Goal: Task Accomplishment & Management: Manage account settings

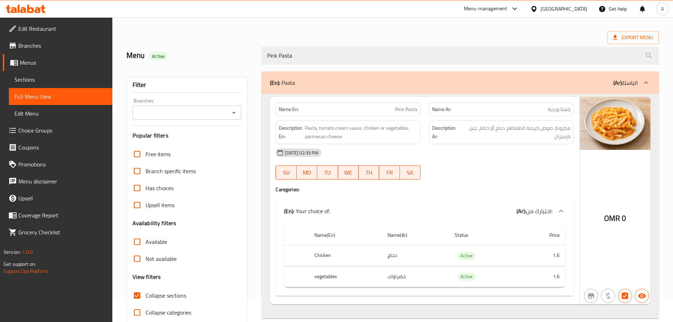
scroll to position [54, 0]
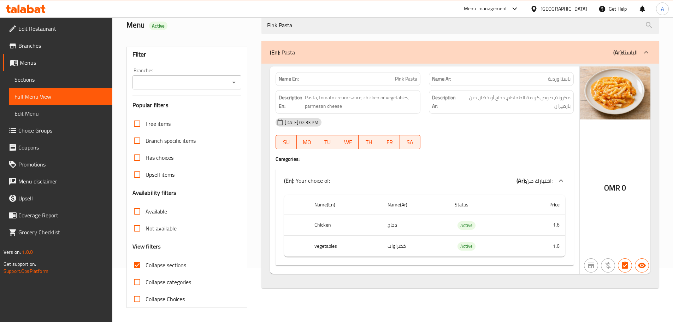
click at [34, 77] on span "Sections" at bounding box center [60, 79] width 92 height 8
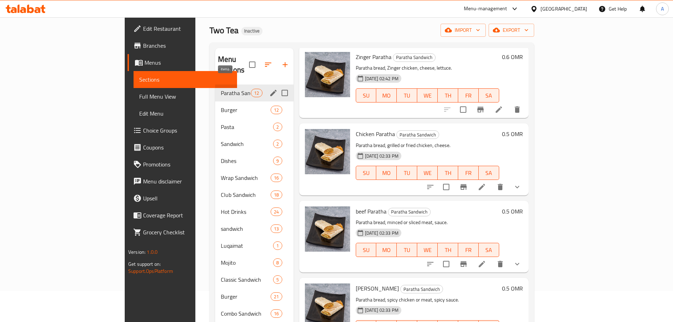
scroll to position [19, 0]
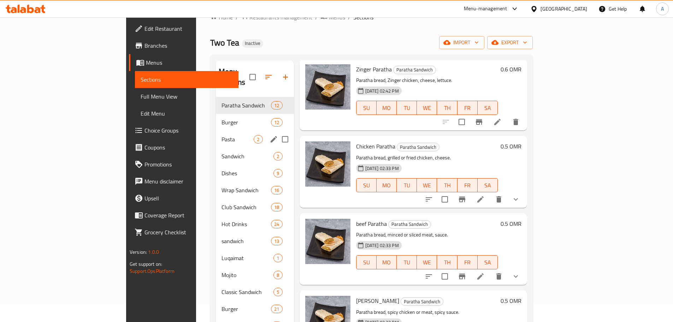
click at [216, 131] on div "Pasta 2" at bounding box center [255, 139] width 78 height 17
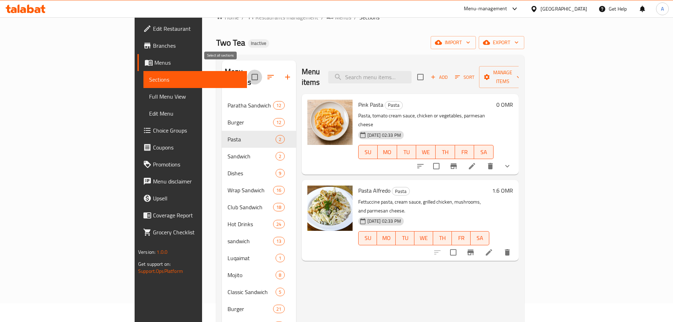
click at [247, 70] on input "checkbox" at bounding box center [254, 77] width 15 height 15
checkbox input "true"
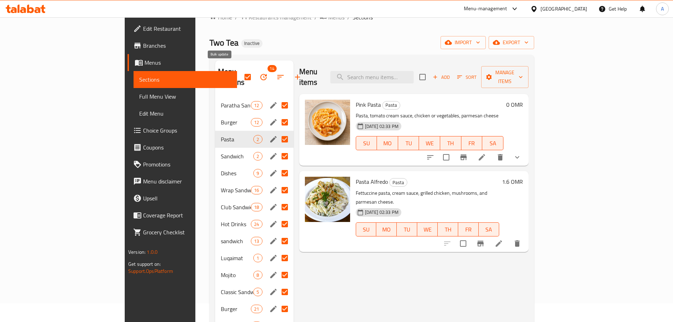
click at [259, 73] on icon "button" at bounding box center [263, 77] width 8 height 8
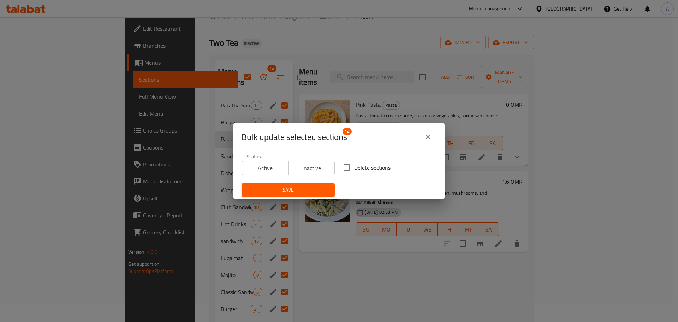
drag, startPoint x: 352, startPoint y: 165, endPoint x: 345, endPoint y: 173, distance: 11.3
click at [354, 165] on span "Delete sections" at bounding box center [372, 167] width 36 height 8
click at [353, 165] on input "Delete sections" at bounding box center [346, 167] width 15 height 15
checkbox input "true"
click at [320, 188] on span "Save" at bounding box center [288, 189] width 82 height 9
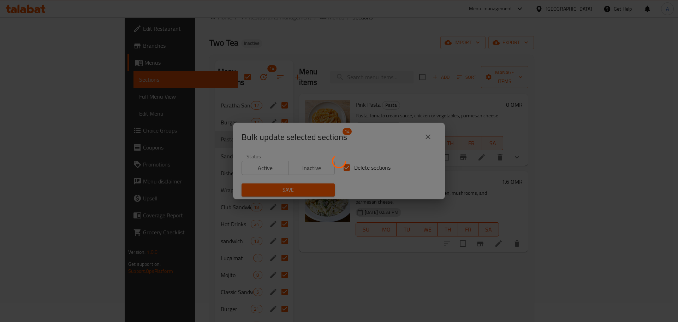
checkbox input "false"
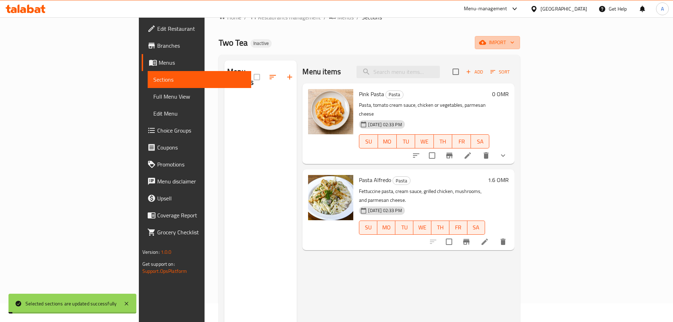
click at [514, 41] on span "import" at bounding box center [497, 42] width 34 height 9
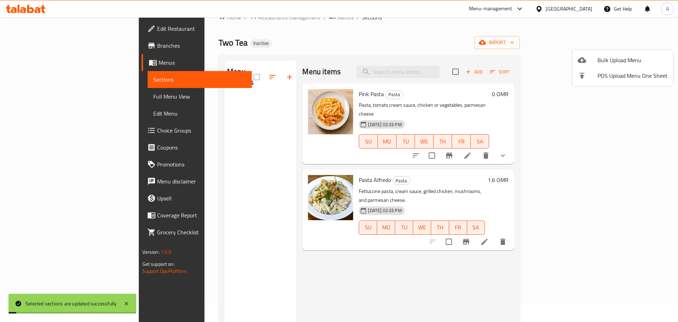
click at [616, 59] on span "Bulk Upload Menu" at bounding box center [633, 60] width 70 height 8
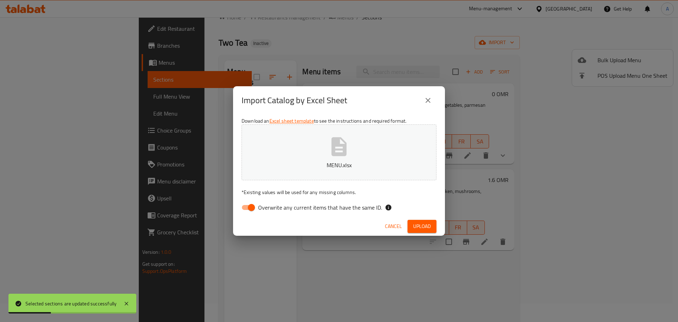
click at [352, 207] on span "Overwrite any current items that have the same ID." at bounding box center [320, 207] width 124 height 8
click at [272, 207] on input "Overwrite any current items that have the same ID." at bounding box center [251, 207] width 40 height 13
checkbox input "false"
click at [420, 221] on button "Upload" at bounding box center [422, 226] width 29 height 13
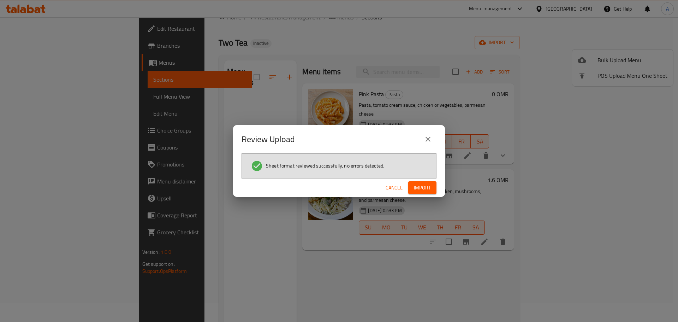
click at [420, 187] on span "Import" at bounding box center [422, 187] width 17 height 9
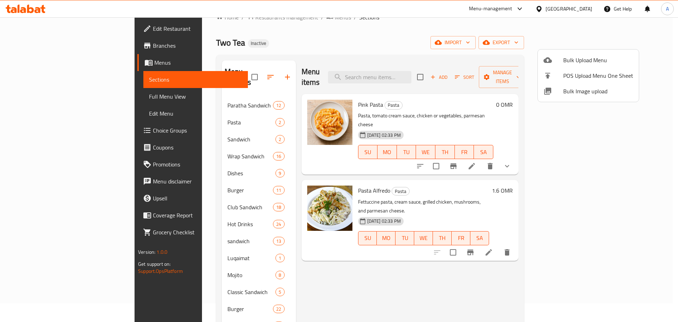
click at [55, 96] on div at bounding box center [339, 161] width 678 height 322
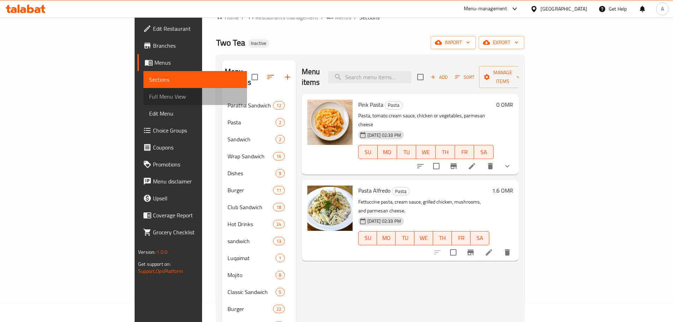
click at [149, 96] on span "Full Menu View" at bounding box center [195, 96] width 92 height 8
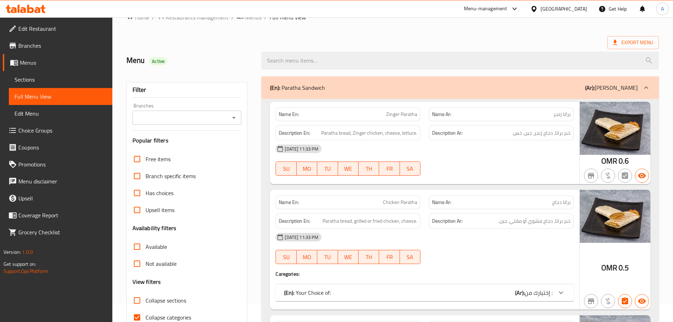
click at [137, 299] on input "Collapse sections" at bounding box center [137, 300] width 17 height 17
checkbox input "true"
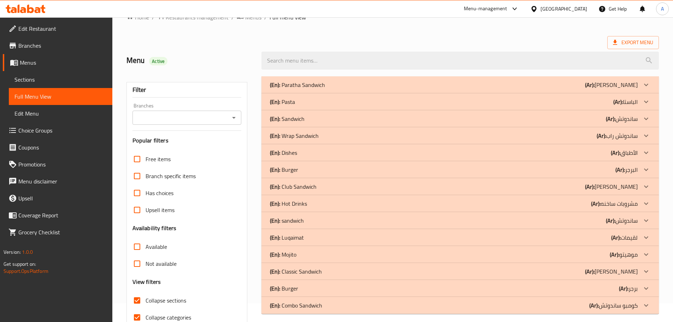
scroll to position [54, 0]
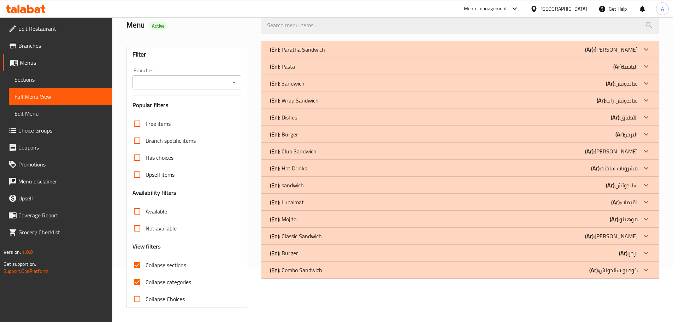
click at [385, 99] on div "(En): Wrap Sandwich (Ar): ساندوتش راب" at bounding box center [454, 100] width 368 height 8
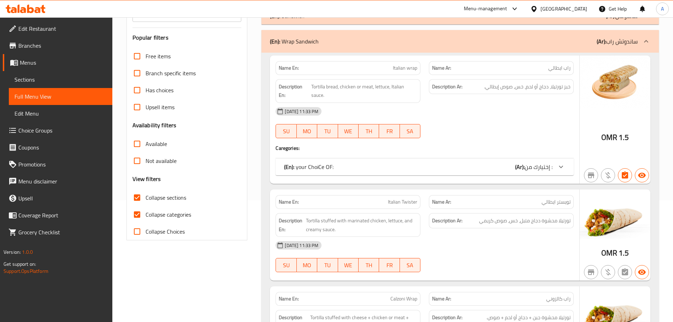
scroll to position [125, 0]
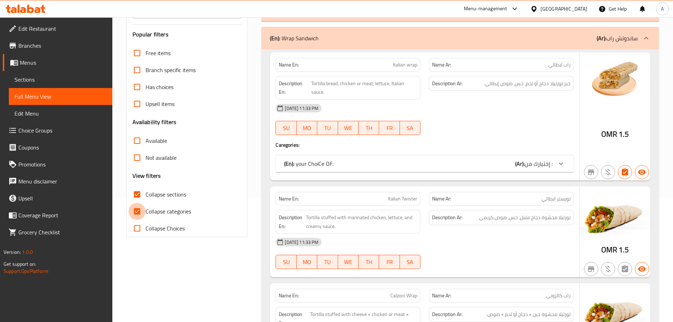
click at [137, 215] on input "Collapse categories" at bounding box center [137, 211] width 17 height 17
checkbox input "false"
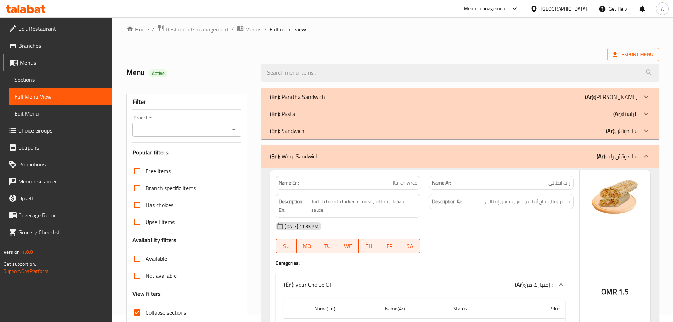
scroll to position [5, 0]
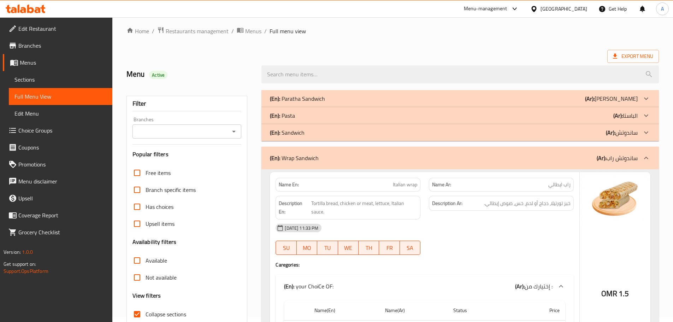
click at [424, 159] on div "(En): Wrap Sandwich (Ar): ساندوتش راب" at bounding box center [454, 158] width 368 height 8
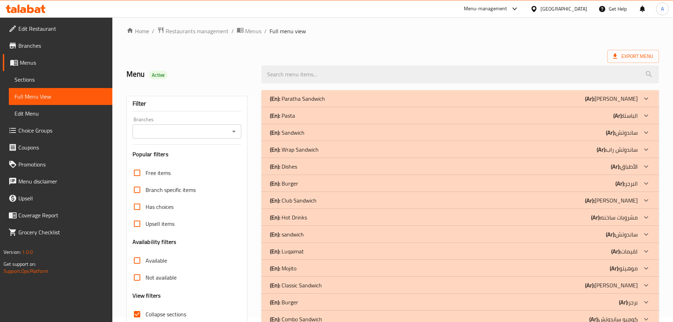
click at [455, 95] on div "(En): [PERSON_NAME] (Ar): [PERSON_NAME]" at bounding box center [454, 98] width 368 height 8
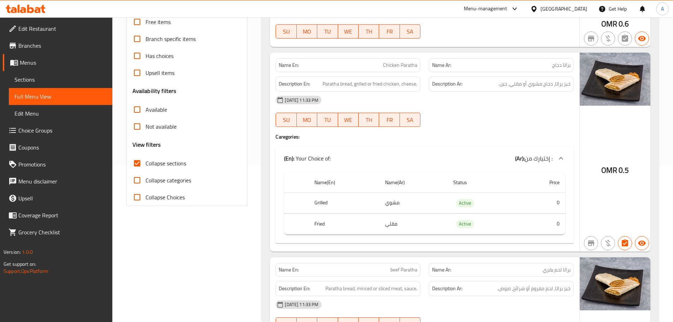
scroll to position [0, 0]
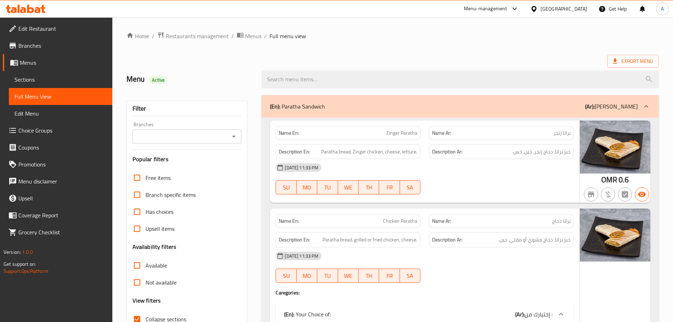
click at [372, 97] on div "(En): [PERSON_NAME] (Ar): [PERSON_NAME]" at bounding box center [459, 106] width 397 height 23
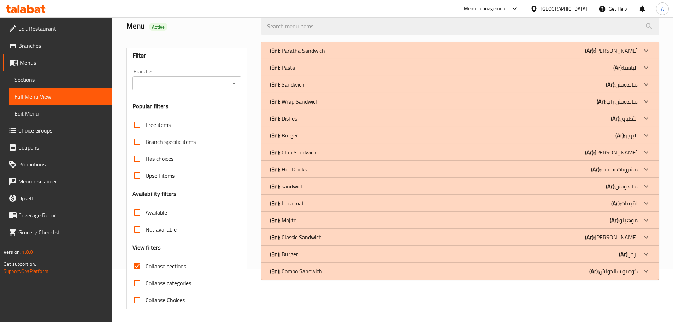
scroll to position [54, 0]
click at [570, 79] on div "(En): Sandwich (Ar): ساندوتش" at bounding box center [454, 83] width 368 height 8
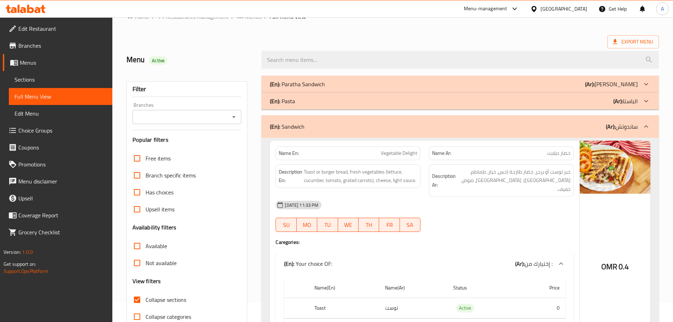
scroll to position [19, 0]
click at [326, 128] on div "(En): Sandwich (Ar): ساندوتش" at bounding box center [454, 127] width 368 height 8
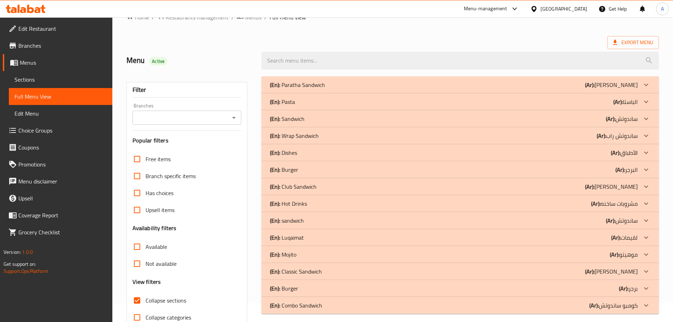
click at [427, 163] on div "(En): Burger (Ar): البرجر" at bounding box center [459, 169] width 397 height 17
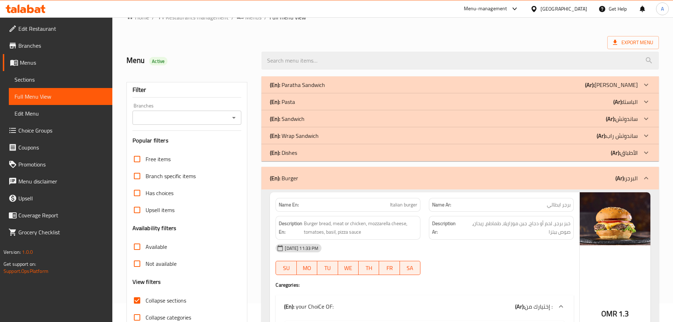
click at [301, 174] on div "(En): Burger (Ar): البرجر" at bounding box center [454, 178] width 368 height 8
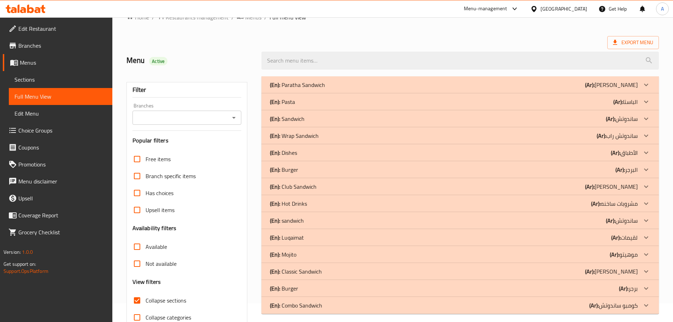
click at [288, 148] on p "(En): Dishes" at bounding box center [283, 152] width 27 height 8
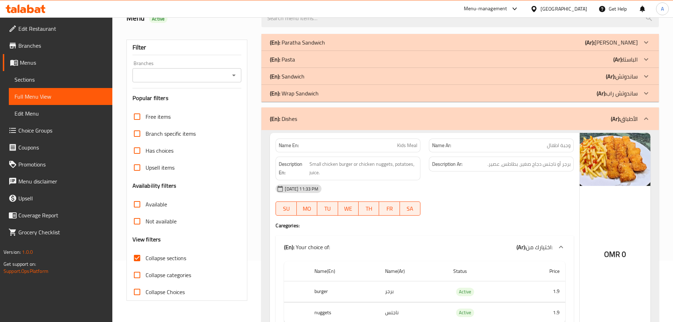
scroll to position [54, 0]
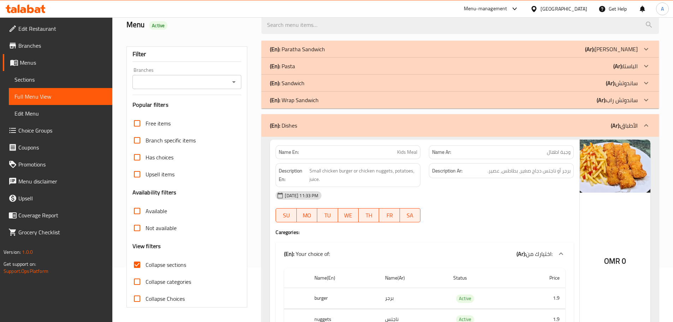
click at [316, 125] on div "(En): Dishes (Ar): الأطباق" at bounding box center [454, 125] width 368 height 8
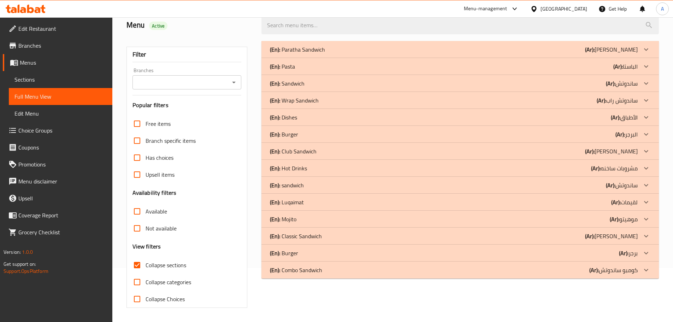
scroll to position [54, 0]
click at [474, 68] on div "(En): Pasta (Ar): الباستا" at bounding box center [454, 66] width 368 height 8
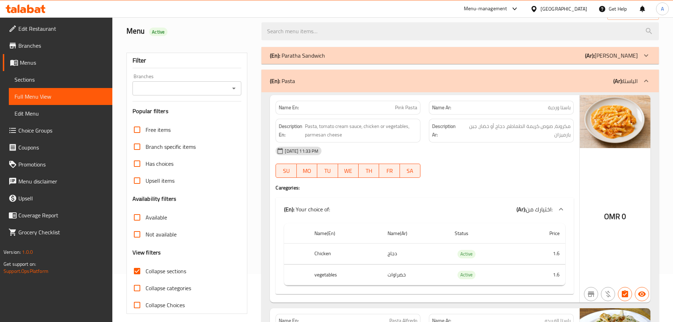
scroll to position [19, 0]
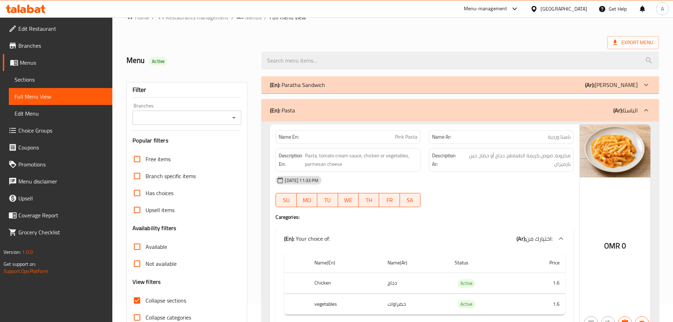
click at [443, 108] on div "(En): Pasta (Ar): الباستا" at bounding box center [454, 110] width 368 height 8
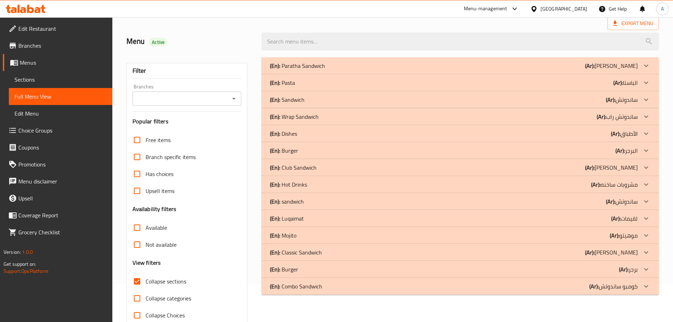
scroll to position [54, 0]
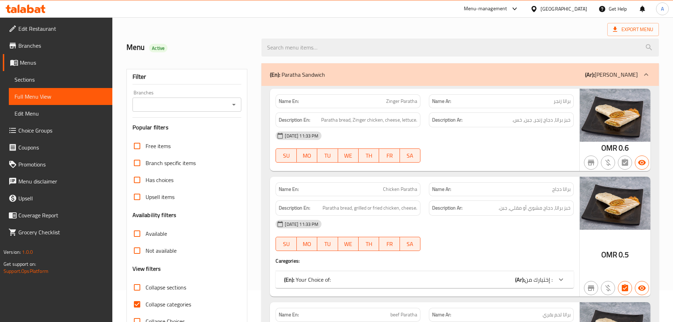
scroll to position [71, 0]
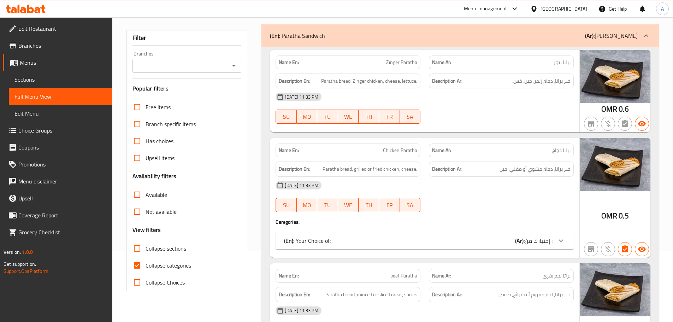
drag, startPoint x: 132, startPoint y: 249, endPoint x: 267, endPoint y: 184, distance: 149.1
click at [132, 249] on input "Collapse sections" at bounding box center [137, 248] width 17 height 17
checkbox input "true"
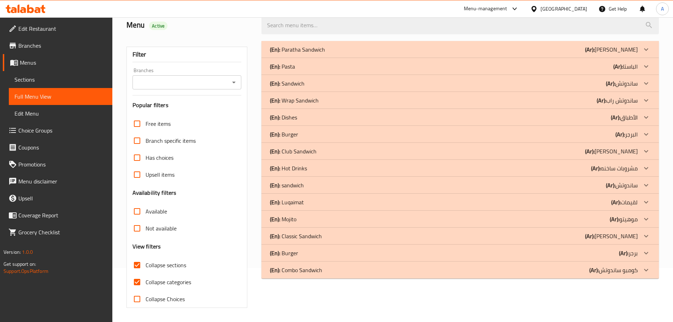
scroll to position [54, 0]
click at [291, 250] on p "(En): Burger" at bounding box center [284, 253] width 28 height 8
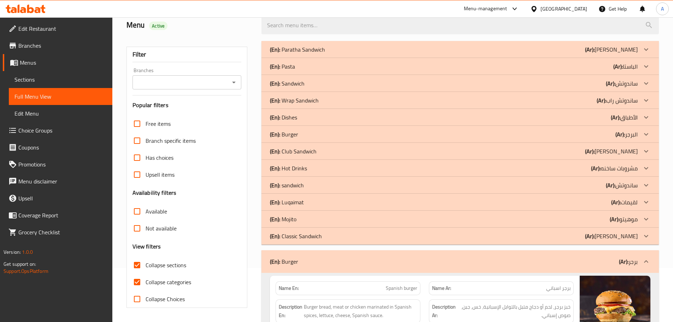
click at [299, 183] on p "(En): sandwich" at bounding box center [287, 185] width 34 height 8
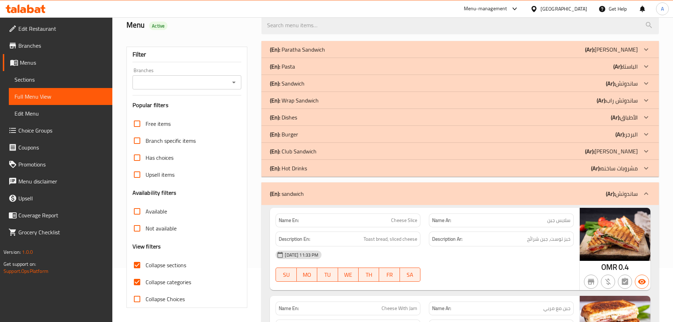
click at [299, 183] on div "(En): sandwich (Ar): ساندوتش" at bounding box center [459, 193] width 397 height 23
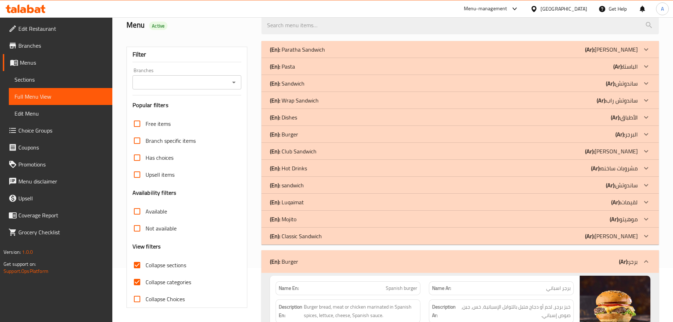
click at [297, 132] on p "(En): Burger" at bounding box center [284, 134] width 28 height 8
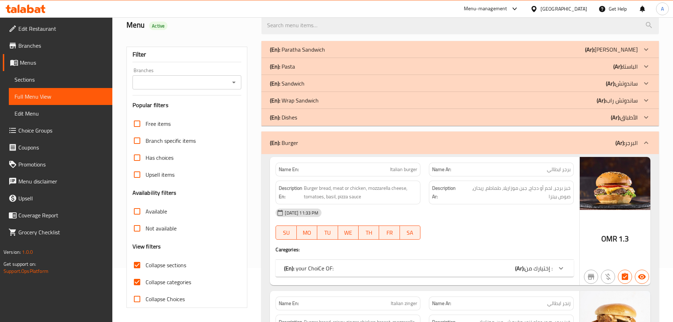
click at [297, 132] on div "(En): Burger (Ar): البرجر" at bounding box center [459, 142] width 397 height 23
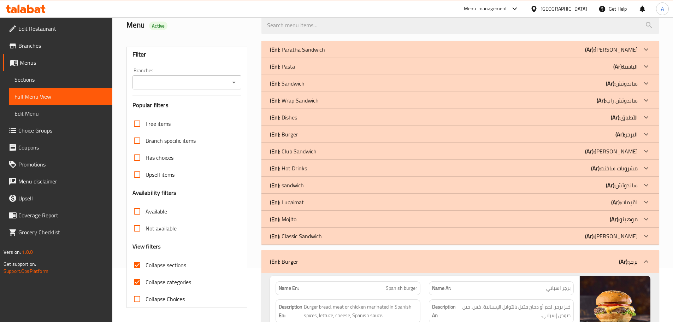
scroll to position [125, 0]
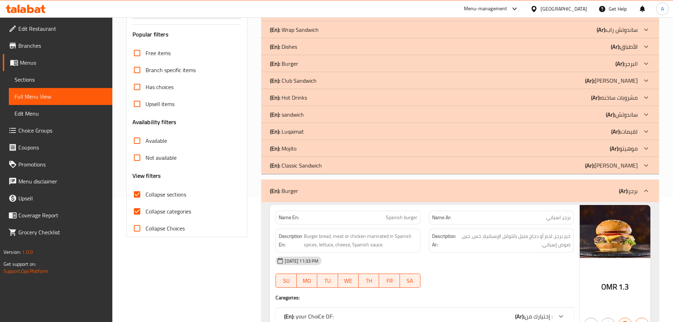
click at [298, 193] on div "(En): Burger (Ar): برجر" at bounding box center [454, 190] width 368 height 8
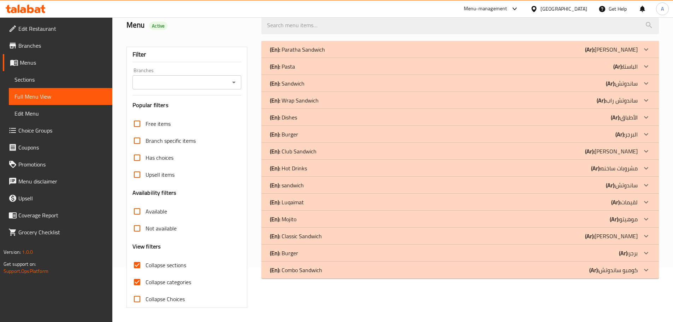
scroll to position [54, 0]
click at [370, 102] on div "(En): Wrap Sandwich (Ar): ساندوتش راب" at bounding box center [454, 100] width 368 height 8
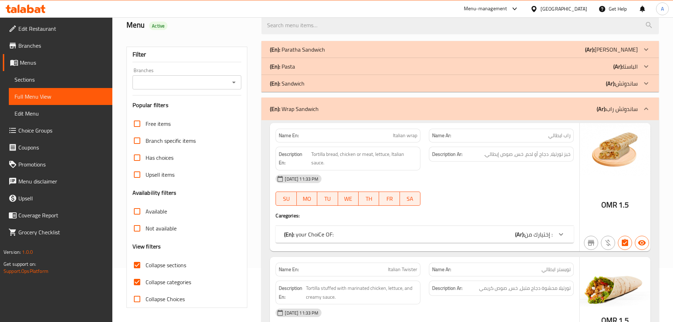
click at [326, 49] on div "(En): [PERSON_NAME] (Ar): [PERSON_NAME]" at bounding box center [454, 49] width 368 height 8
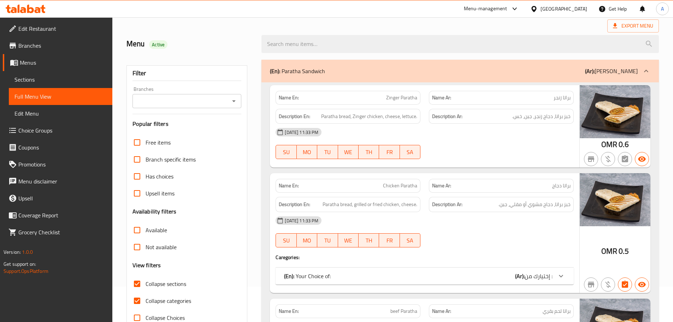
scroll to position [1168, 0]
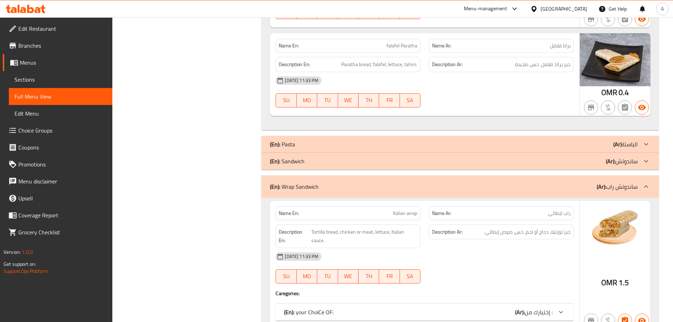
click at [354, 164] on div "(En): Sandwich (Ar): ساندوتش" at bounding box center [454, 161] width 368 height 8
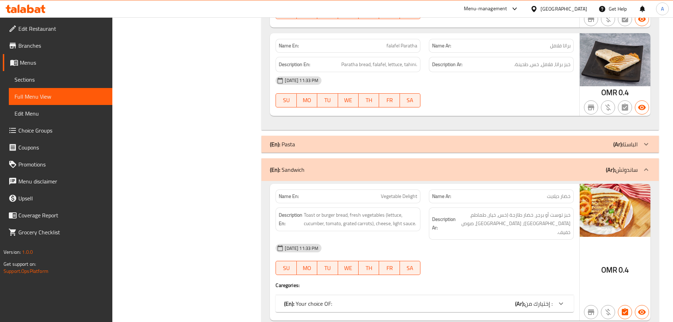
scroll to position [3128, 0]
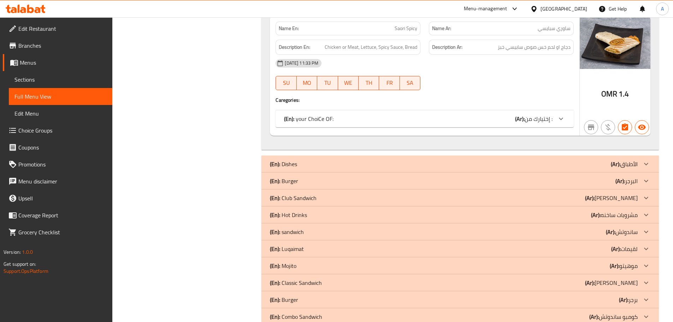
click at [337, 295] on div "(En): Burger (Ar): برجر" at bounding box center [454, 299] width 368 height 8
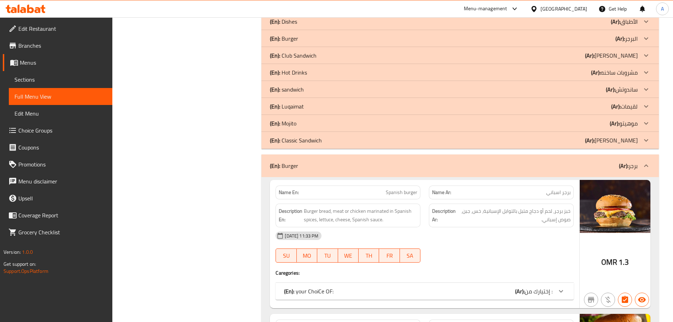
scroll to position [3340, 0]
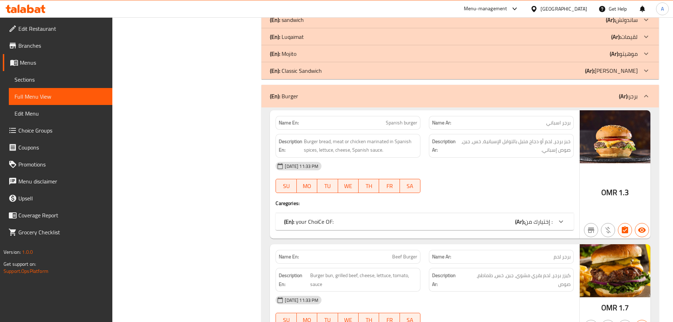
click at [553, 119] on span "برجر اسباني" at bounding box center [558, 122] width 24 height 7
copy span "برجر اسباني"
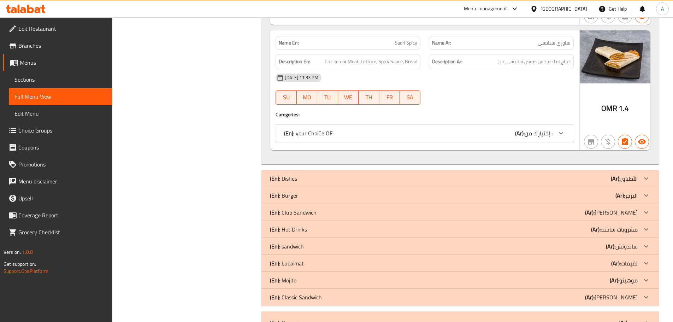
click at [418, 174] on div "(En): Dishes (Ar): الأطباق" at bounding box center [454, 178] width 368 height 8
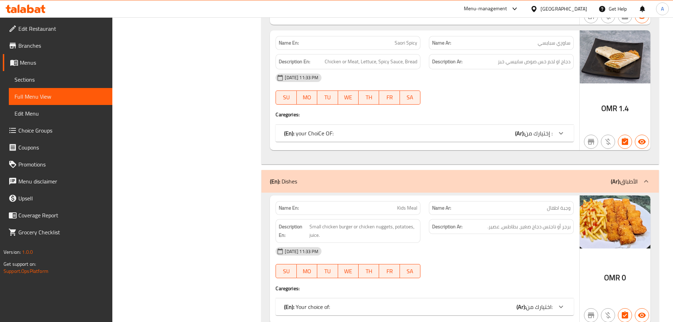
scroll to position [1151, 0]
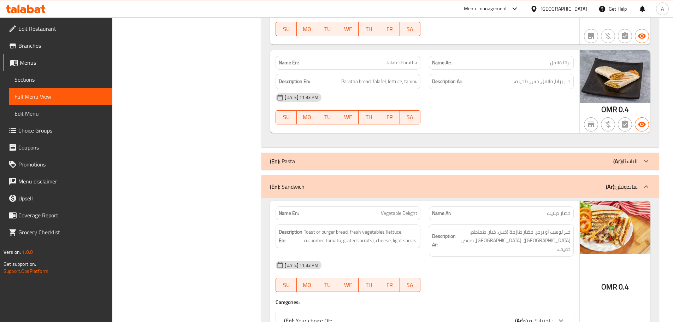
click at [420, 163] on div "(En): Pasta (Ar): الباستا" at bounding box center [454, 161] width 368 height 8
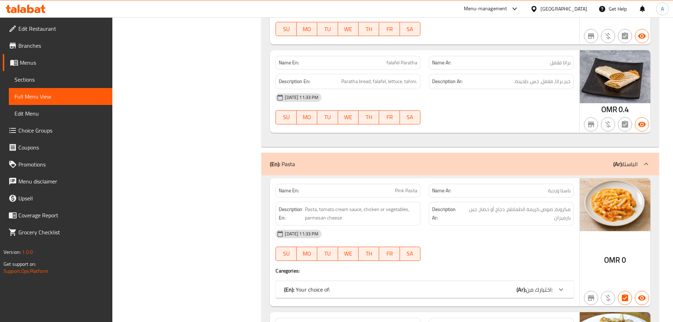
scroll to position [4517, 0]
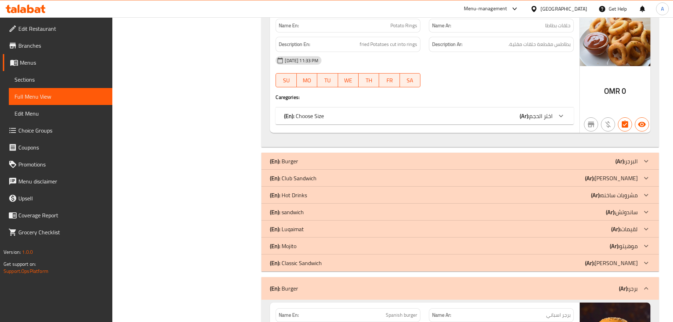
click at [353, 157] on div "(En): Burger (Ar): البرجر" at bounding box center [454, 161] width 368 height 8
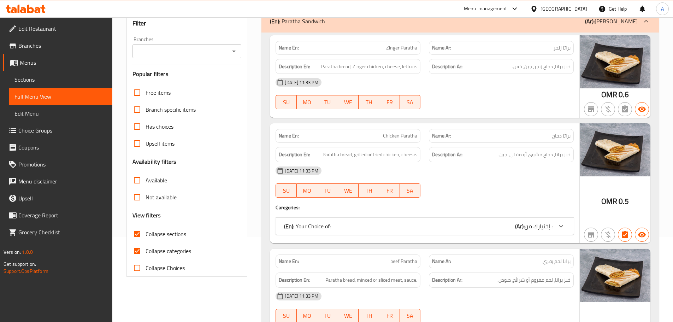
scroll to position [96, 0]
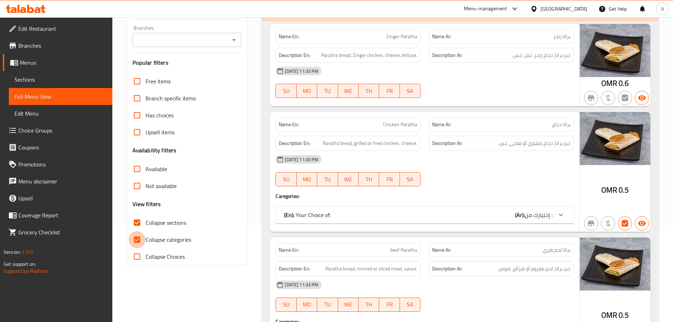
drag, startPoint x: 136, startPoint y: 245, endPoint x: 174, endPoint y: 231, distance: 41.0
click at [137, 244] on input "Collapse categories" at bounding box center [137, 239] width 17 height 17
checkbox input "false"
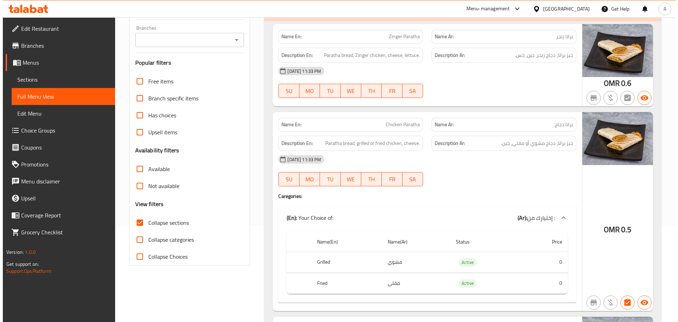
scroll to position [0, 0]
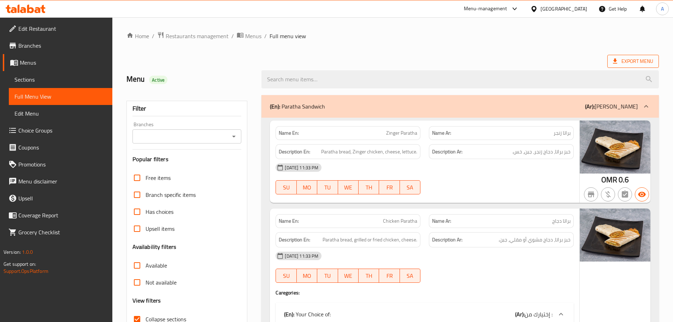
click at [627, 61] on span "Export Menu" at bounding box center [633, 61] width 40 height 9
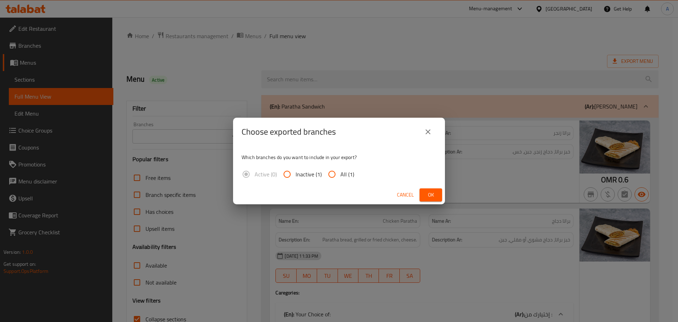
click at [344, 173] on span "All (1)" at bounding box center [347, 174] width 14 height 8
click at [340, 173] on input "All (1)" at bounding box center [332, 174] width 17 height 17
radio input "true"
click at [431, 193] on span "Ok" at bounding box center [430, 194] width 11 height 9
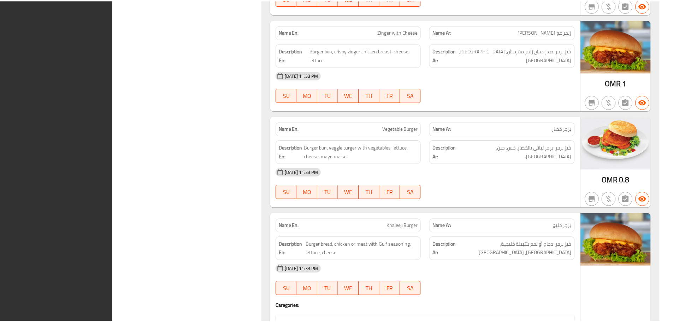
scroll to position [10259, 0]
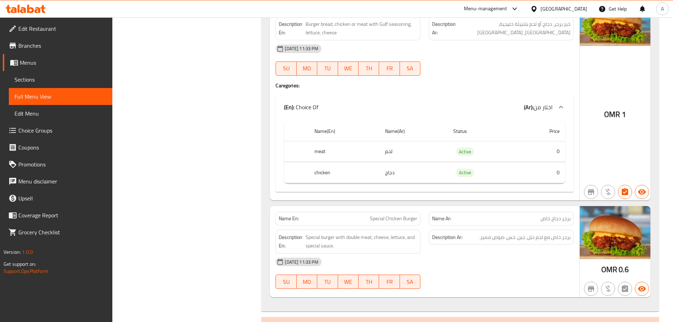
click at [576, 8] on div "[GEOGRAPHIC_DATA]" at bounding box center [563, 9] width 47 height 8
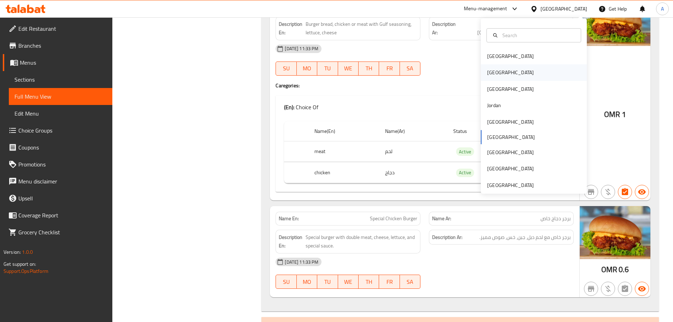
click at [510, 72] on div "[GEOGRAPHIC_DATA]" at bounding box center [534, 72] width 106 height 16
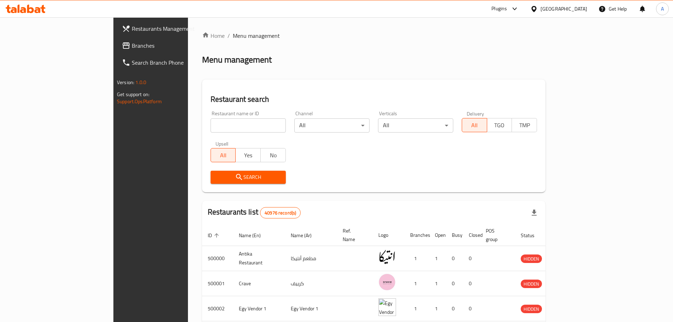
click at [132, 43] on span "Branches" at bounding box center [176, 45] width 88 height 8
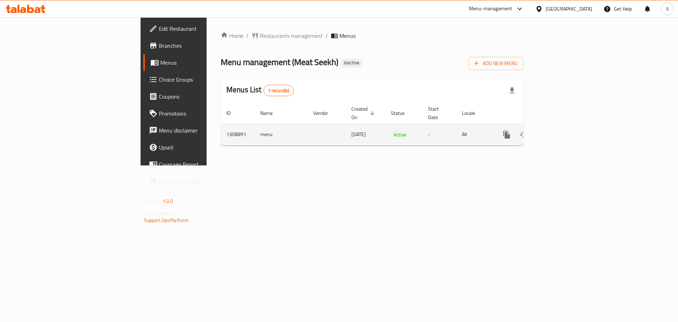
click at [561, 131] on icon "enhanced table" at bounding box center [557, 134] width 6 height 6
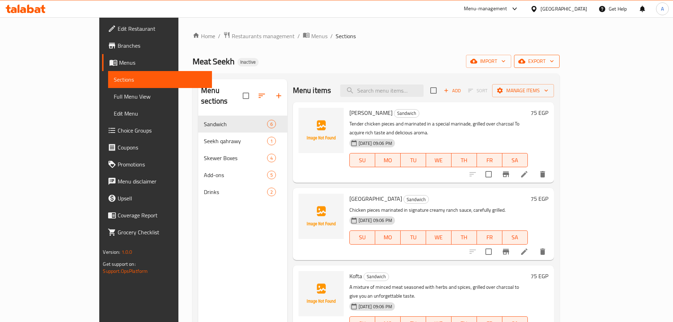
click at [525, 59] on icon "button" at bounding box center [521, 61] width 7 height 7
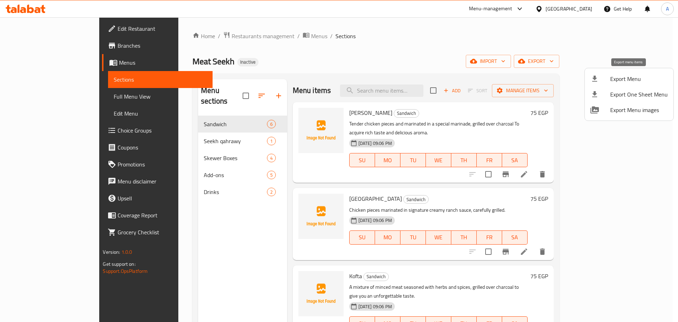
click at [612, 77] on span "Export Menu" at bounding box center [639, 79] width 58 height 8
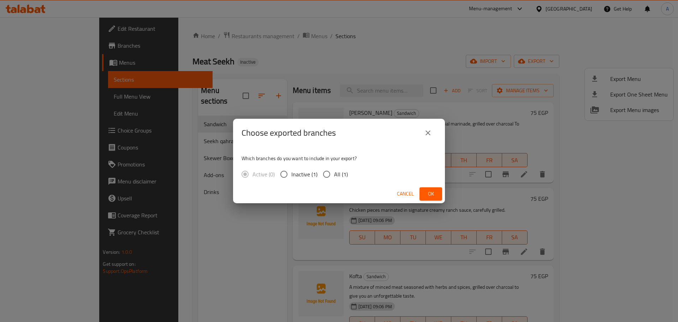
click at [337, 172] on span "All (1)" at bounding box center [341, 174] width 14 height 8
click at [334, 172] on input "All (1)" at bounding box center [326, 174] width 15 height 15
radio input "true"
click at [422, 190] on button "Ok" at bounding box center [431, 193] width 23 height 13
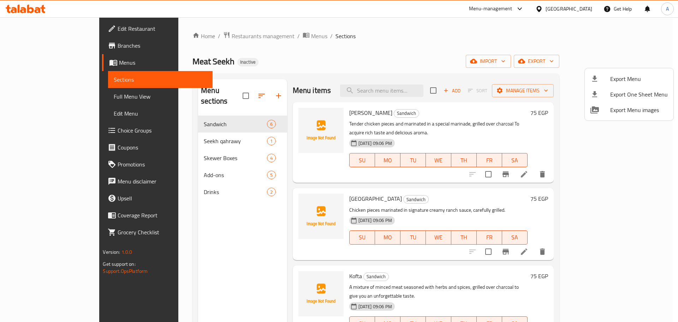
click at [127, 60] on div at bounding box center [339, 161] width 678 height 322
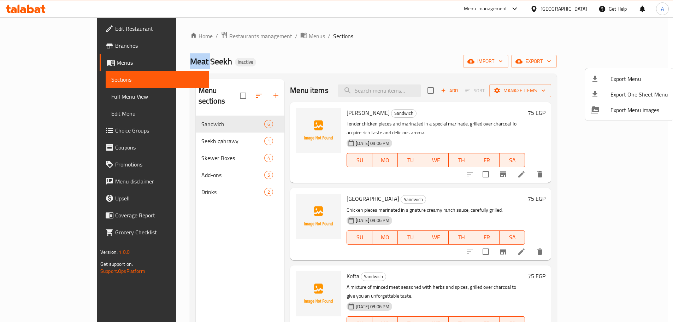
click at [190, 60] on span "Meat Seekh" at bounding box center [211, 61] width 42 height 16
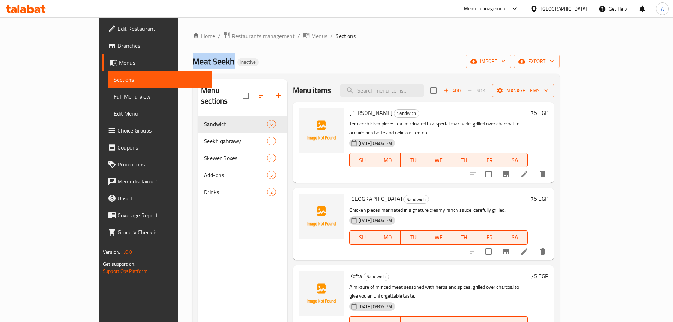
click at [192, 60] on span "Meat Seekh" at bounding box center [213, 61] width 42 height 16
copy span "Meat Seekh"
click at [238, 93] on input "checkbox" at bounding box center [245, 95] width 15 height 15
checkbox input "true"
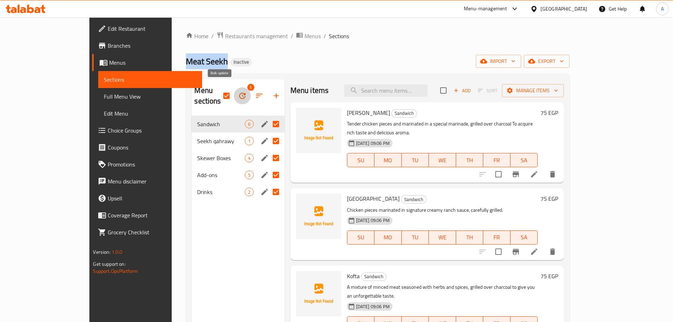
click at [234, 91] on button "button" at bounding box center [242, 95] width 17 height 17
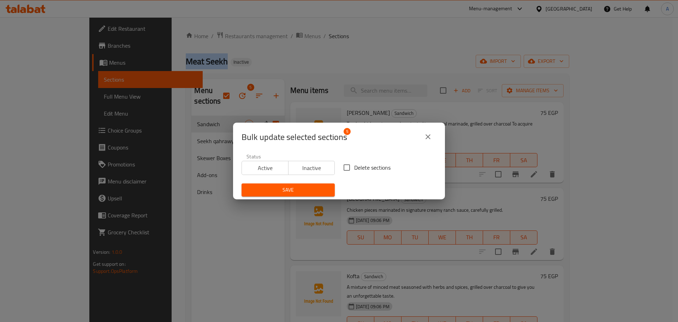
click at [346, 170] on input "Delete sections" at bounding box center [346, 167] width 15 height 15
checkbox input "true"
click at [313, 186] on span "Save" at bounding box center [288, 189] width 82 height 9
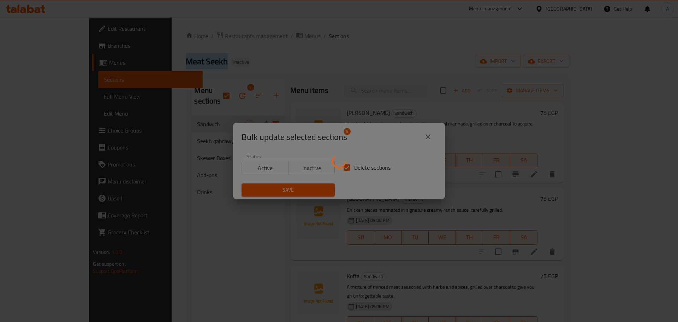
checkbox input "false"
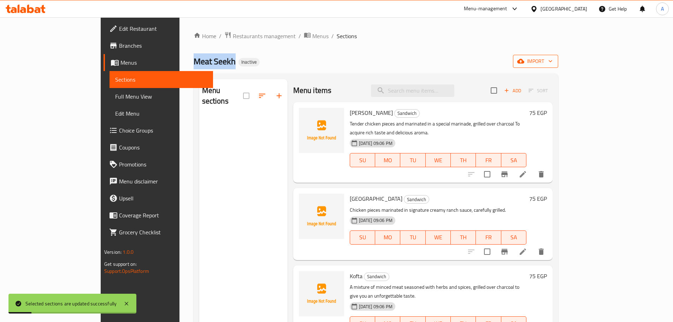
click at [558, 66] on button "import" at bounding box center [535, 61] width 45 height 13
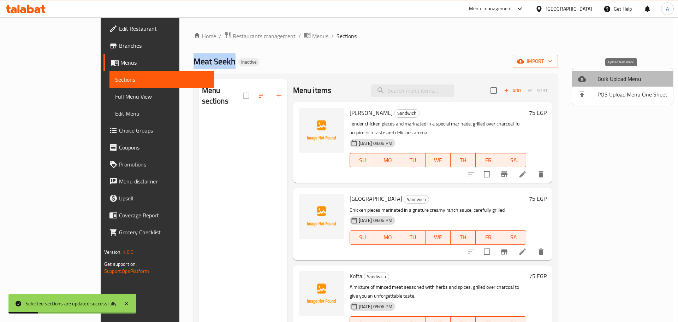
click at [634, 79] on span "Bulk Upload Menu" at bounding box center [633, 79] width 70 height 8
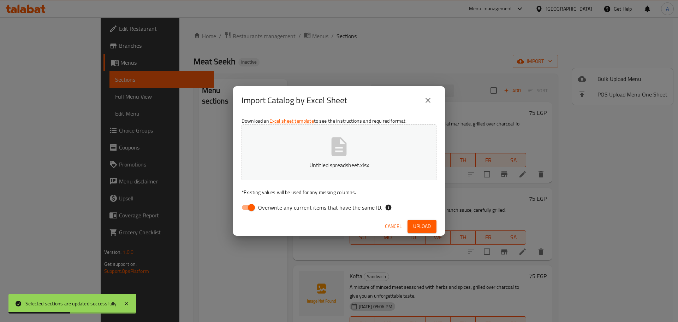
drag, startPoint x: 344, startPoint y: 212, endPoint x: 355, endPoint y: 212, distance: 10.2
click at [345, 212] on span "Overwrite any current items that have the same ID." at bounding box center [320, 207] width 124 height 8
click at [272, 212] on input "Overwrite any current items that have the same ID." at bounding box center [251, 207] width 40 height 13
checkbox input "false"
click at [419, 224] on span "Upload" at bounding box center [422, 226] width 18 height 9
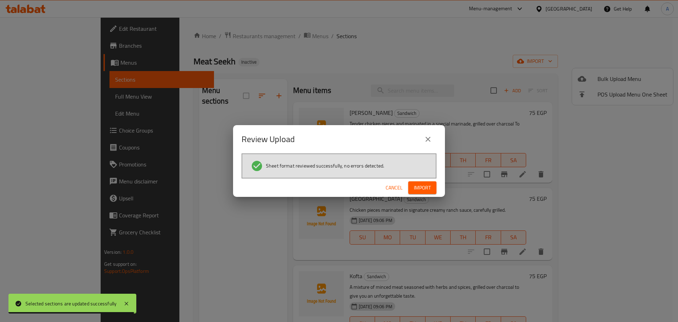
click at [257, 183] on div "Cancel Import" at bounding box center [339, 187] width 212 height 19
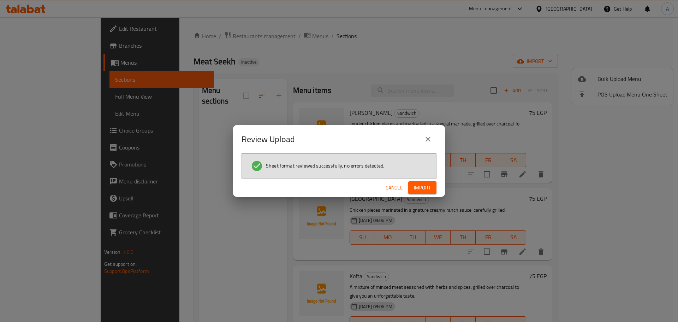
click at [425, 189] on span "Import" at bounding box center [422, 187] width 17 height 9
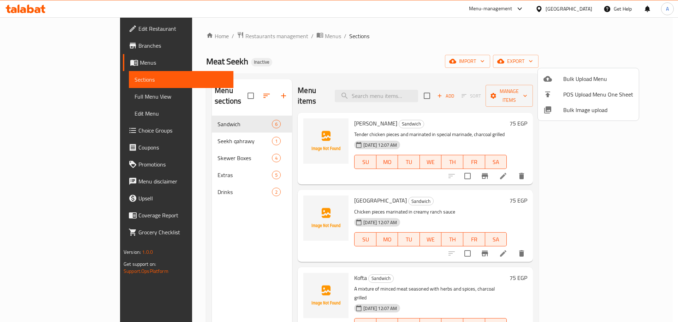
click at [363, 49] on div at bounding box center [339, 161] width 678 height 322
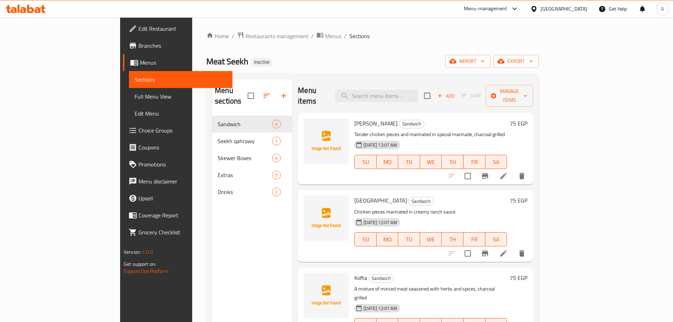
click at [135, 92] on span "Full Menu View" at bounding box center [181, 96] width 92 height 8
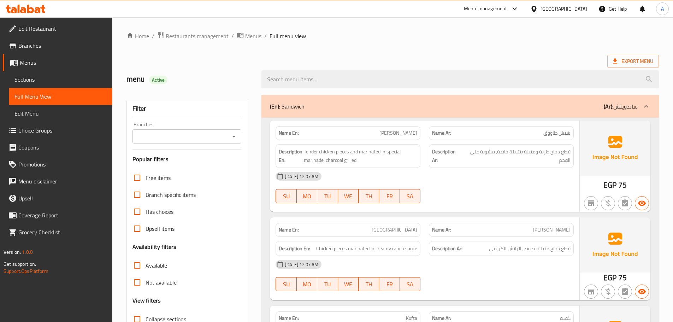
scroll to position [106, 0]
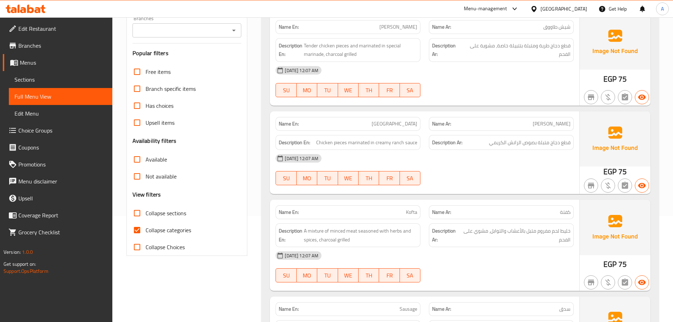
click at [140, 227] on input "Collapse categories" at bounding box center [137, 229] width 17 height 17
checkbox input "false"
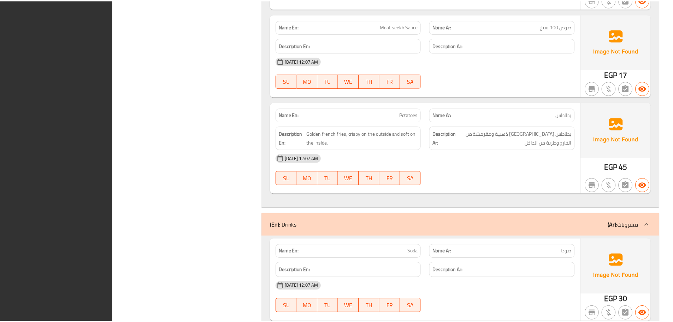
scroll to position [1621, 0]
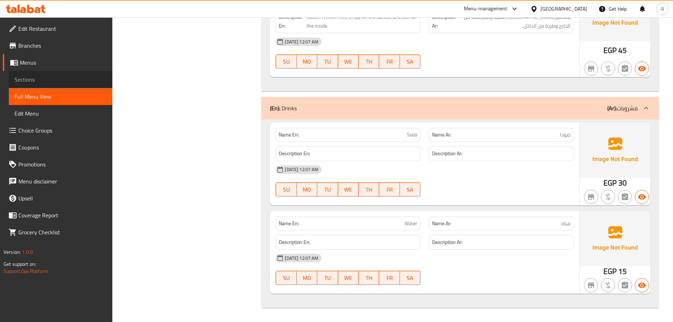
click at [53, 87] on link "Sections" at bounding box center [60, 79] width 103 height 17
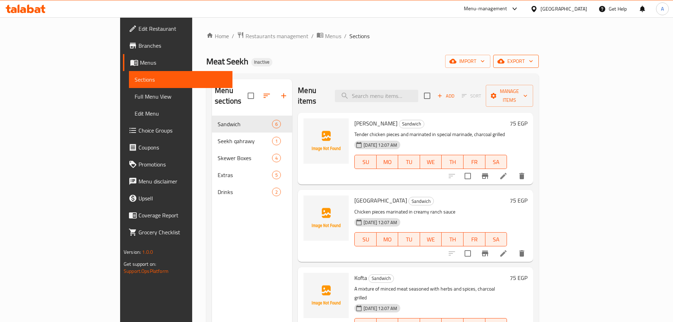
click at [533, 57] on span "export" at bounding box center [516, 61] width 34 height 9
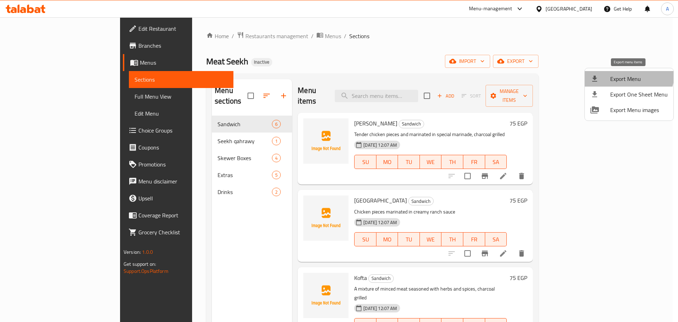
click at [618, 72] on li "Export Menu" at bounding box center [629, 79] width 89 height 16
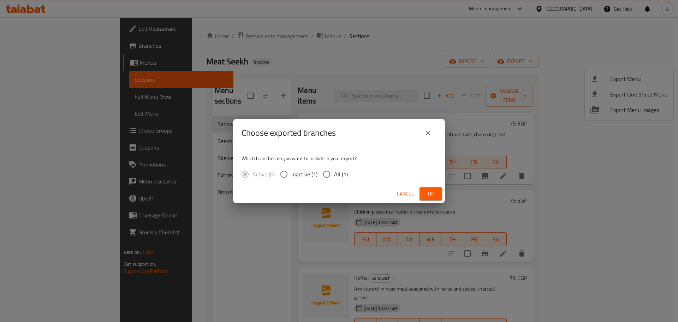
drag, startPoint x: 336, startPoint y: 177, endPoint x: 362, endPoint y: 178, distance: 25.8
click at [337, 177] on span "All (1)" at bounding box center [341, 174] width 14 height 8
click at [334, 177] on input "All (1)" at bounding box center [326, 174] width 15 height 15
radio input "true"
click at [426, 196] on span "Ok" at bounding box center [430, 193] width 11 height 9
